Goal: Task Accomplishment & Management: Complete application form

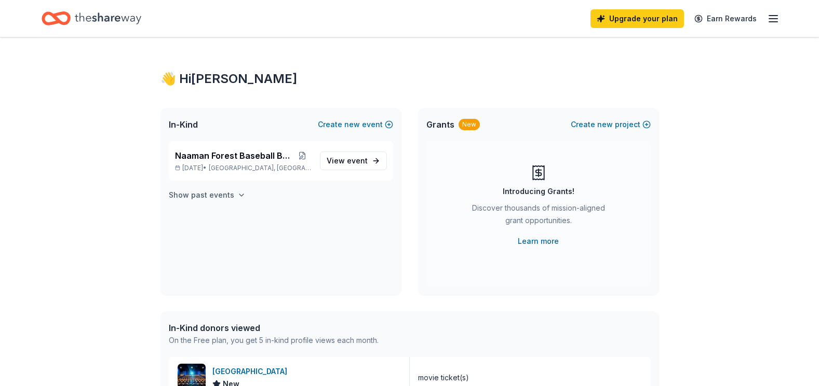
click at [232, 196] on button "Show past events" at bounding box center [207, 195] width 77 height 12
click at [304, 155] on button at bounding box center [302, 156] width 18 height 8
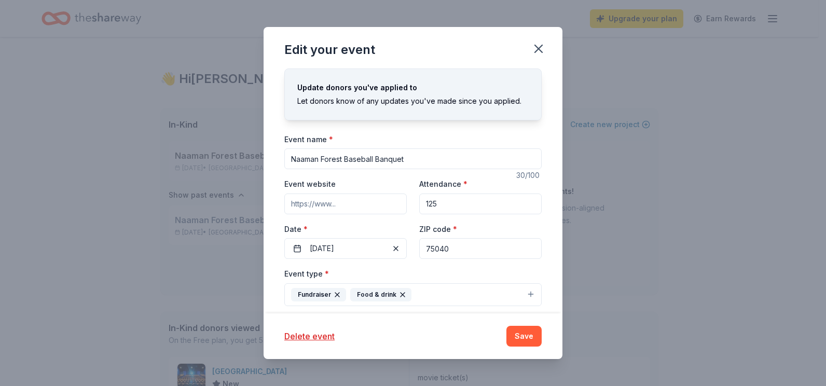
scroll to position [52, 0]
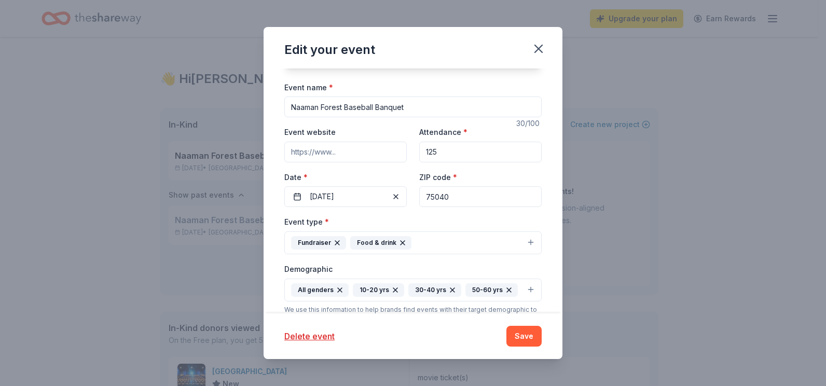
drag, startPoint x: 410, startPoint y: 102, endPoint x: 377, endPoint y: 109, distance: 34.0
click at [377, 109] on input "Naaman Forest Baseball Banquet" at bounding box center [412, 107] width 257 height 21
type input "Naaman Forest Baseball Raffle"
click at [395, 194] on span "button" at bounding box center [396, 196] width 12 height 12
click at [365, 201] on button "Pick a date" at bounding box center [345, 196] width 122 height 21
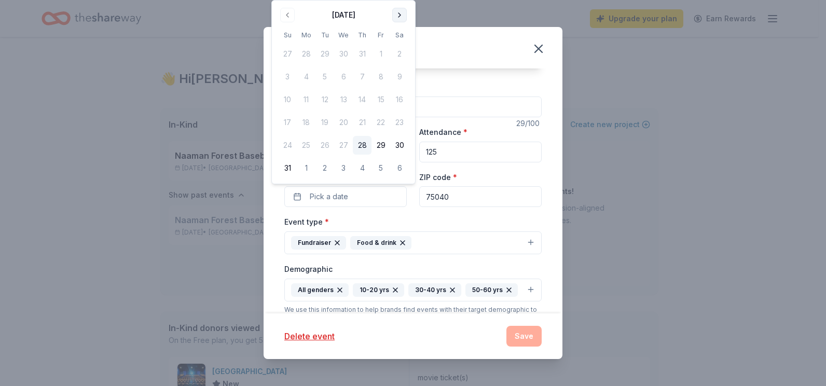
click at [401, 13] on button "Go to next month" at bounding box center [399, 15] width 15 height 15
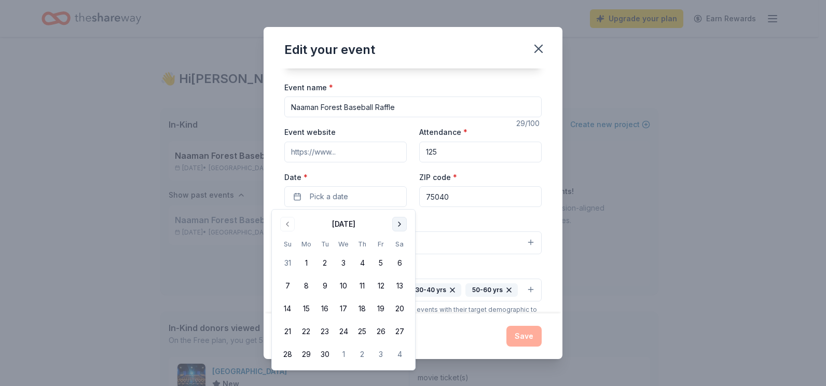
click at [399, 225] on button "Go to next month" at bounding box center [399, 224] width 15 height 15
click at [401, 225] on button "Go to next month" at bounding box center [399, 224] width 15 height 15
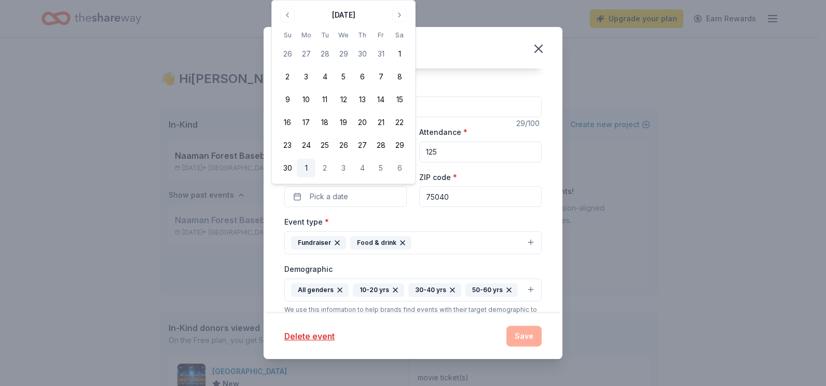
click at [311, 168] on button "1" at bounding box center [306, 168] width 19 height 19
click at [421, 227] on div "Event type * Fundraiser Food & drink" at bounding box center [412, 234] width 257 height 39
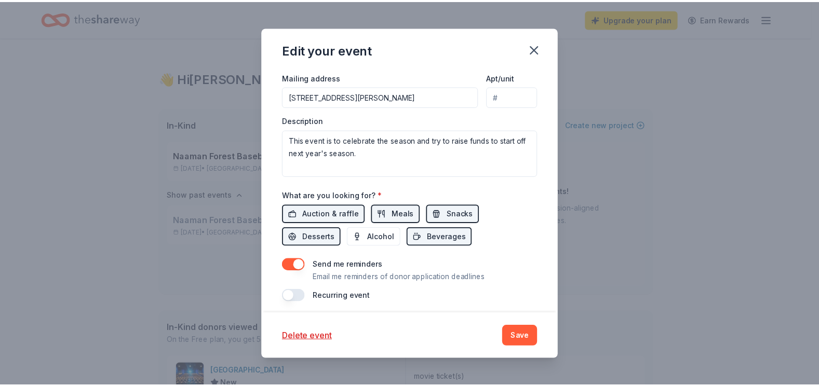
scroll to position [317, 0]
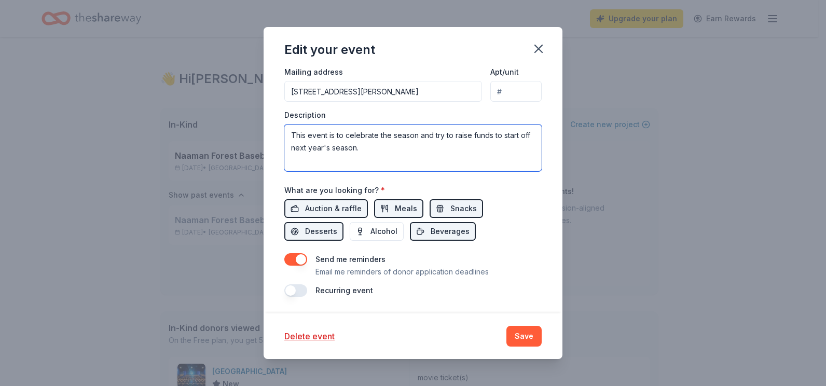
drag, startPoint x: 372, startPoint y: 147, endPoint x: 492, endPoint y: 134, distance: 121.1
click at [492, 134] on textarea "This event is to celebrate the season and try to raise funds to start off next …" at bounding box center [412, 148] width 257 height 47
type textarea "This event is to celebrate the season and try to raise funds."
click at [526, 188] on div "What are you looking for? * Auction & raffle Meals Snacks Desserts Alcohol Beve…" at bounding box center [412, 213] width 257 height 58
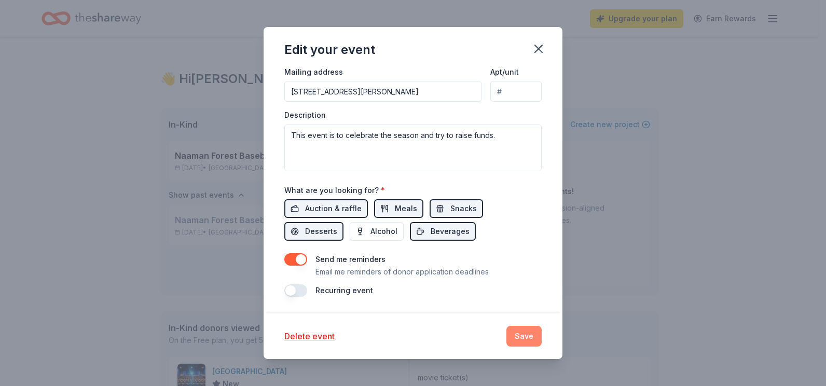
click at [526, 332] on button "Save" at bounding box center [524, 336] width 35 height 21
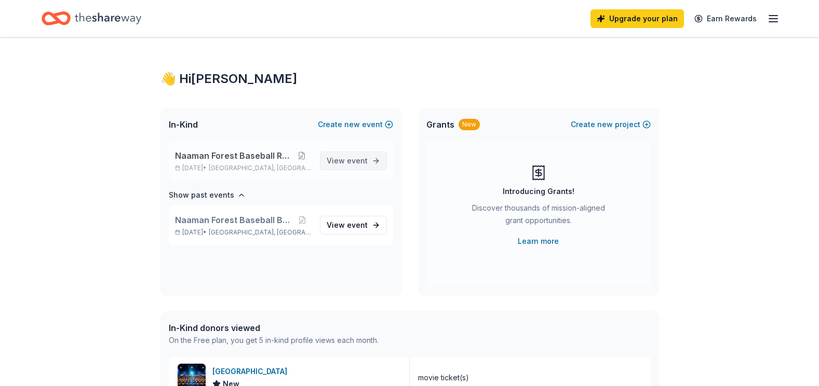
click at [354, 158] on span "event" at bounding box center [357, 160] width 21 height 9
